Goal: Task Accomplishment & Management: Manage account settings

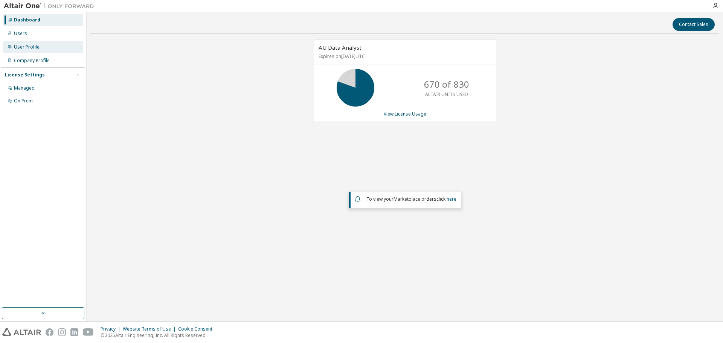
click at [26, 47] on div "User Profile" at bounding box center [27, 47] width 26 height 6
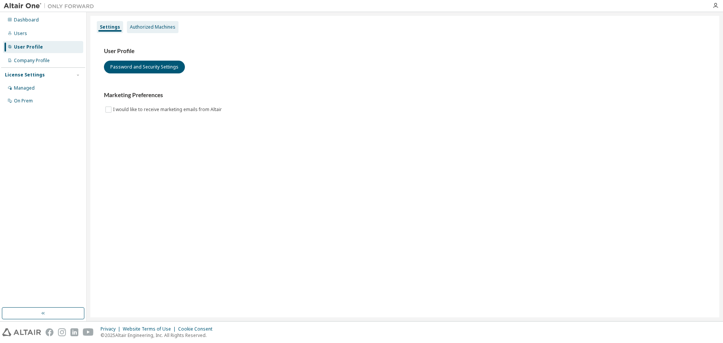
click at [148, 29] on div "Authorized Machines" at bounding box center [153, 27] width 46 height 6
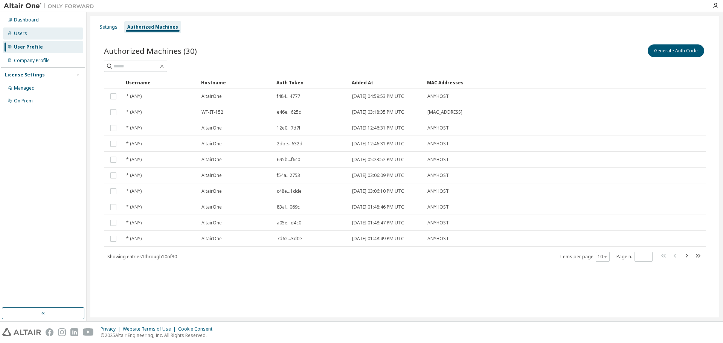
click at [21, 31] on div "Users" at bounding box center [20, 33] width 13 height 6
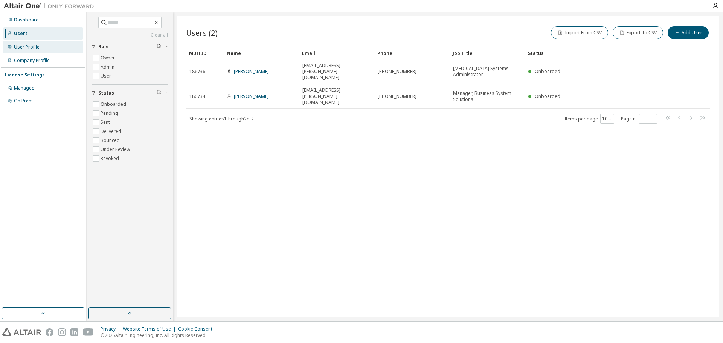
click at [22, 47] on div "User Profile" at bounding box center [27, 47] width 26 height 6
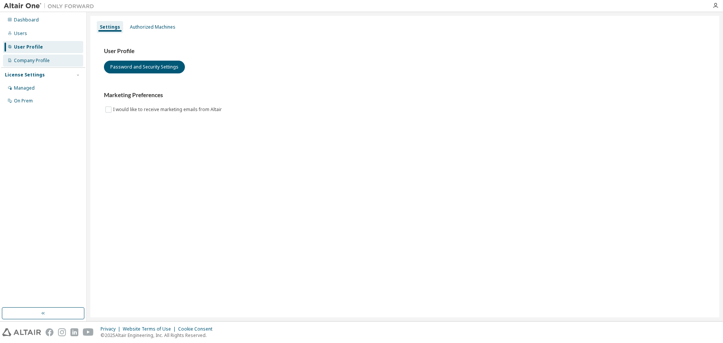
click at [21, 64] on div "Company Profile" at bounding box center [43, 61] width 80 height 12
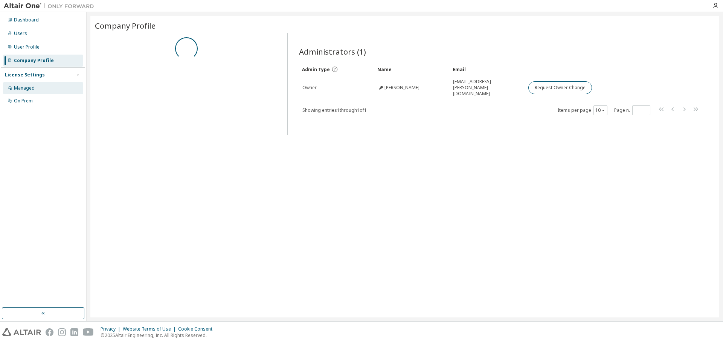
click at [23, 88] on div "Managed" at bounding box center [24, 88] width 21 height 6
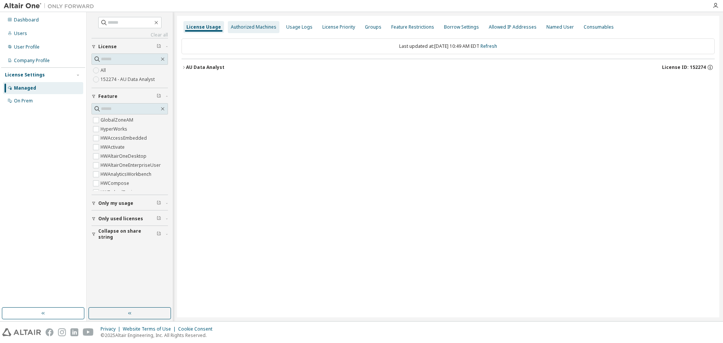
click at [243, 25] on div "Authorized Machines" at bounding box center [254, 27] width 46 height 6
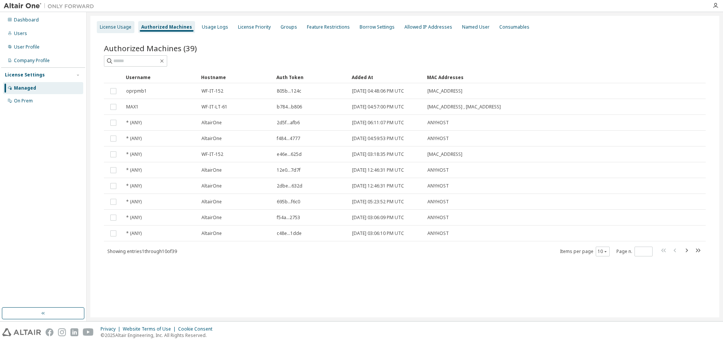
click at [120, 26] on div "License Usage" at bounding box center [116, 27] width 32 height 6
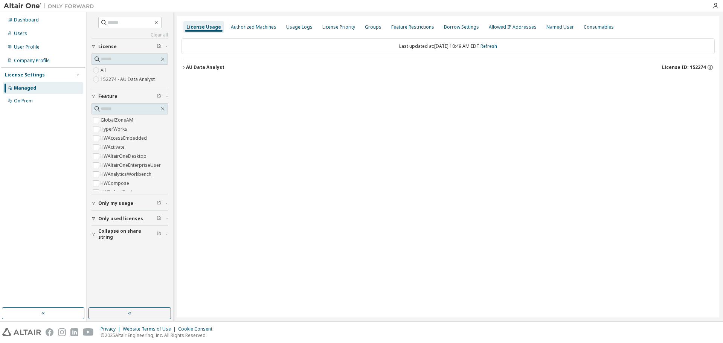
click at [181, 66] on div "License Usage Authorized Machines Usage Logs License Priority Groups Feature Re…" at bounding box center [448, 166] width 542 height 301
click at [183, 67] on icon "button" at bounding box center [183, 67] width 5 height 5
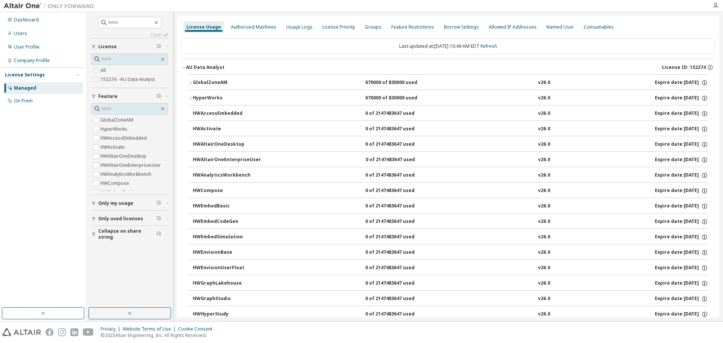
click at [184, 66] on icon "button" at bounding box center [183, 67] width 5 height 5
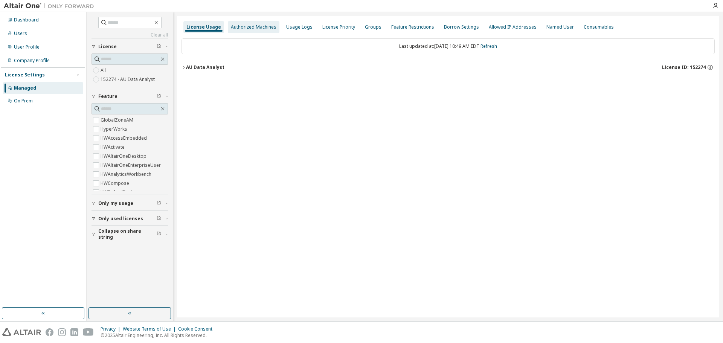
click at [256, 28] on div "Authorized Machines" at bounding box center [254, 27] width 46 height 6
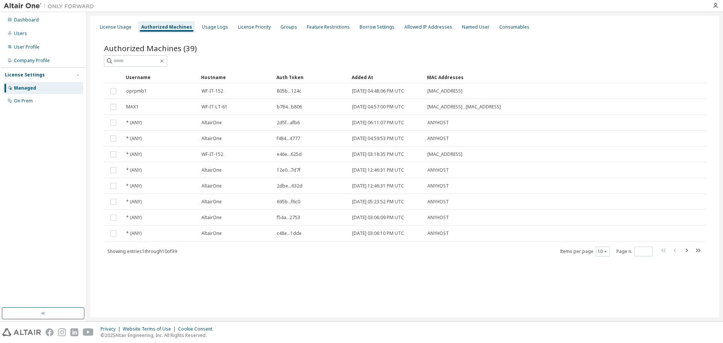
click at [164, 27] on div "Authorized Machines" at bounding box center [166, 27] width 51 height 6
click at [108, 24] on div "License Usage" at bounding box center [116, 27] width 32 height 6
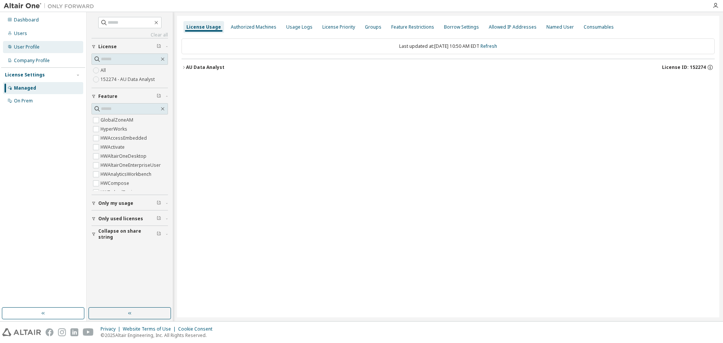
click at [24, 46] on div "User Profile" at bounding box center [27, 47] width 26 height 6
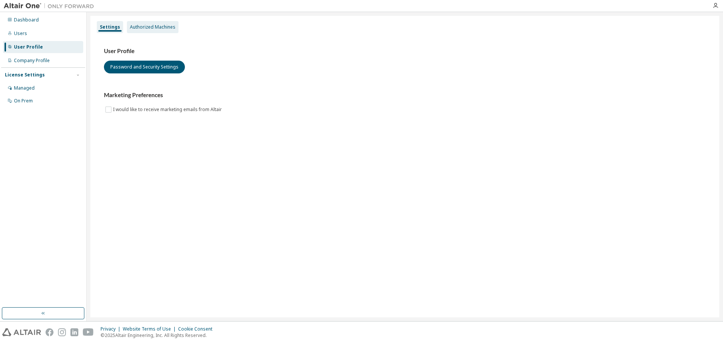
click at [147, 27] on div "Authorized Machines" at bounding box center [153, 27] width 46 height 6
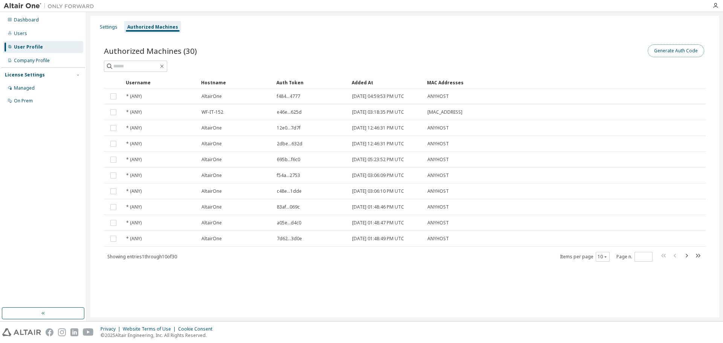
click at [675, 51] on button "Generate Auth Code" at bounding box center [675, 50] width 56 height 13
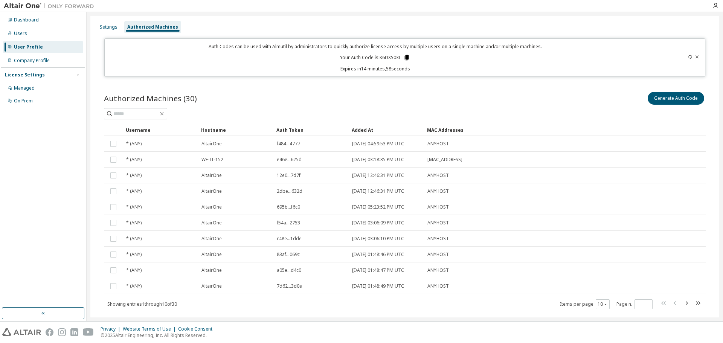
click at [405, 57] on icon at bounding box center [407, 57] width 4 height 5
click at [456, 92] on div "Generate Auth Code" at bounding box center [555, 98] width 301 height 16
